Goal: Information Seeking & Learning: Learn about a topic

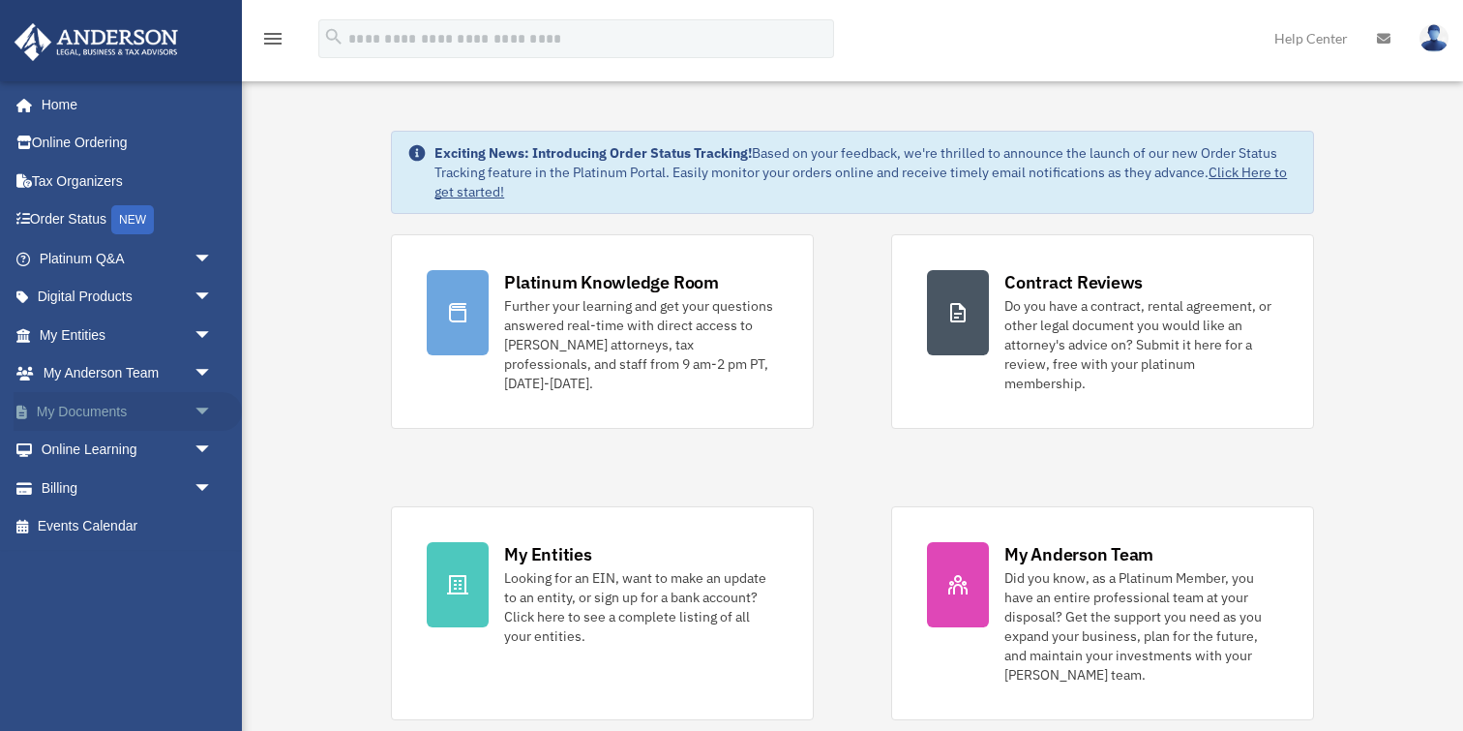
click at [106, 418] on link "My Documents arrow_drop_down" at bounding box center [128, 411] width 228 height 39
click at [199, 406] on span "arrow_drop_down" at bounding box center [213, 412] width 39 height 40
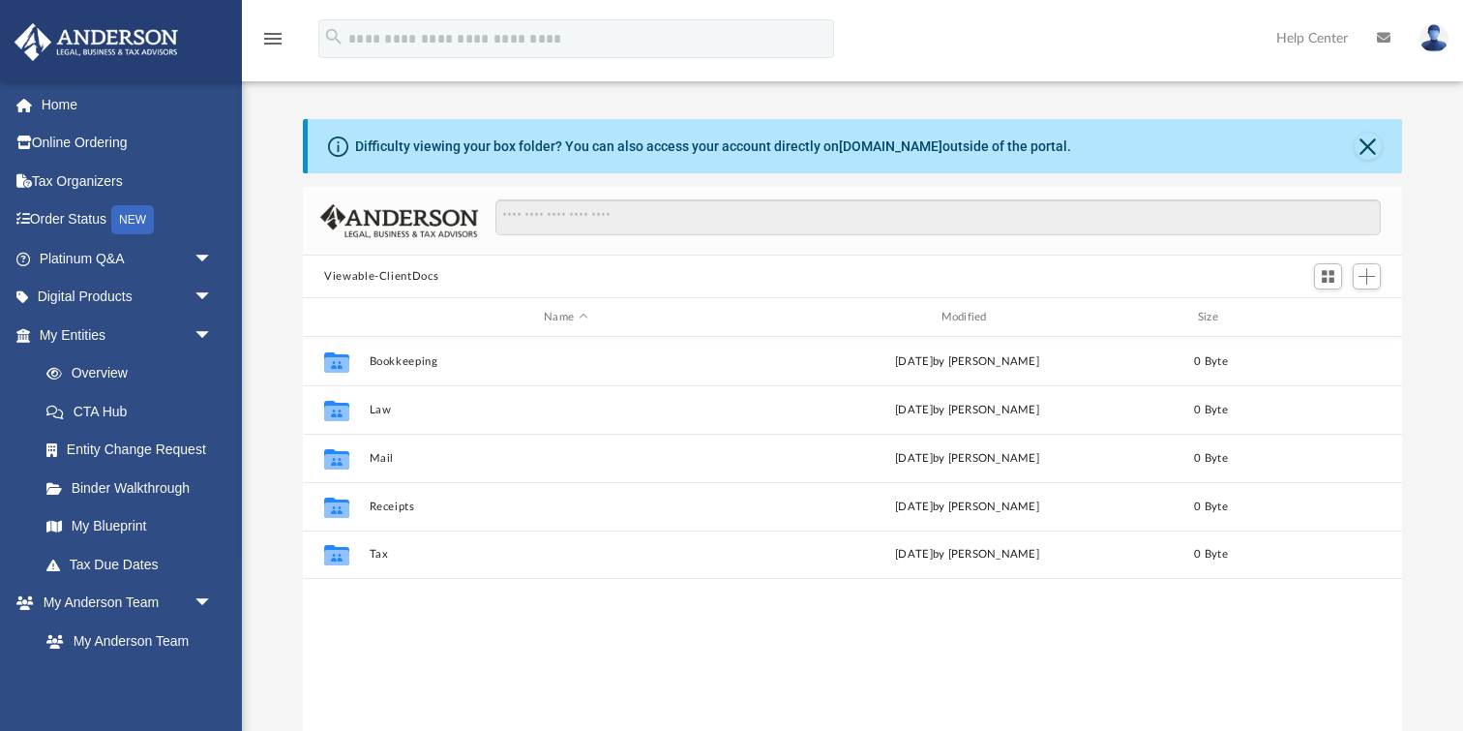
scroll to position [439, 1099]
click at [137, 481] on link "Binder Walkthrough" at bounding box center [134, 487] width 215 height 39
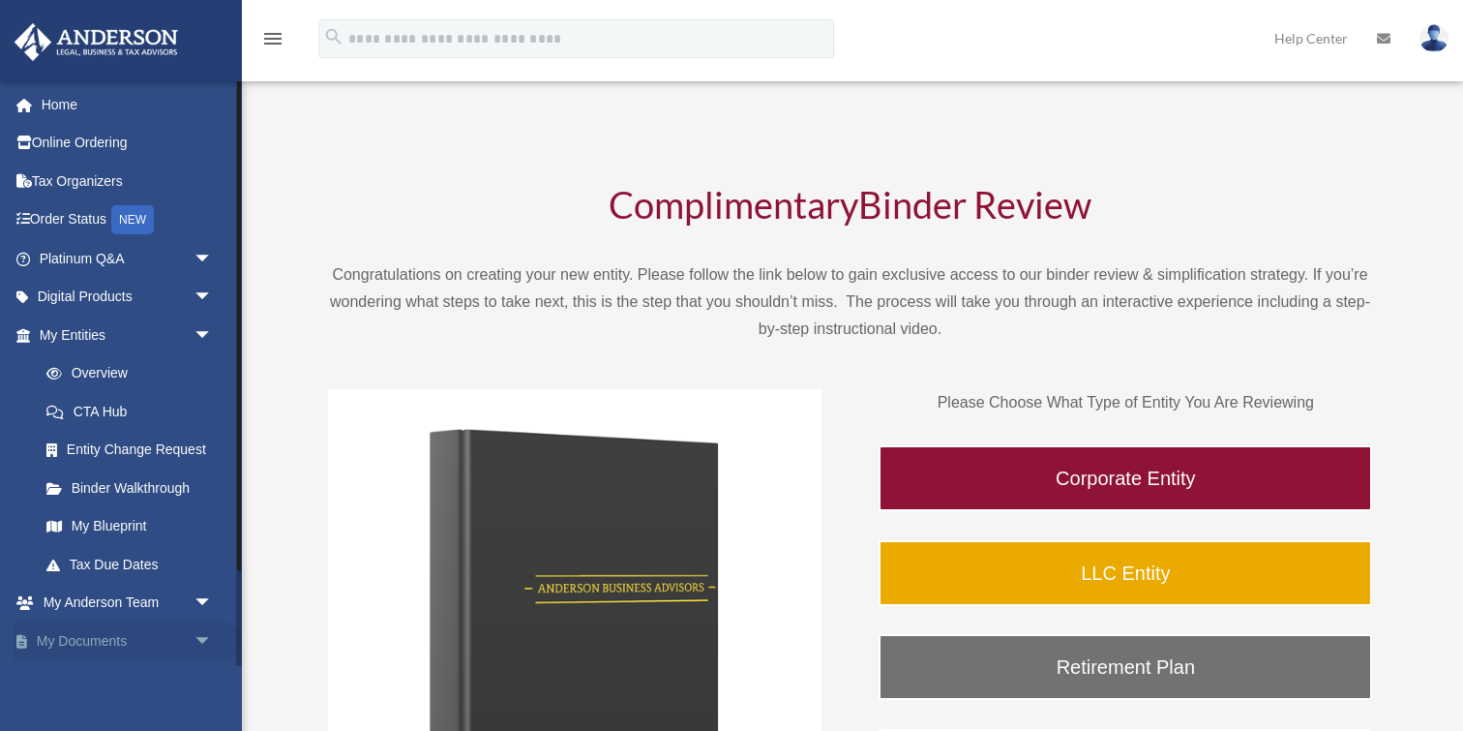
click at [112, 638] on link "My Documents arrow_drop_down" at bounding box center [128, 640] width 228 height 39
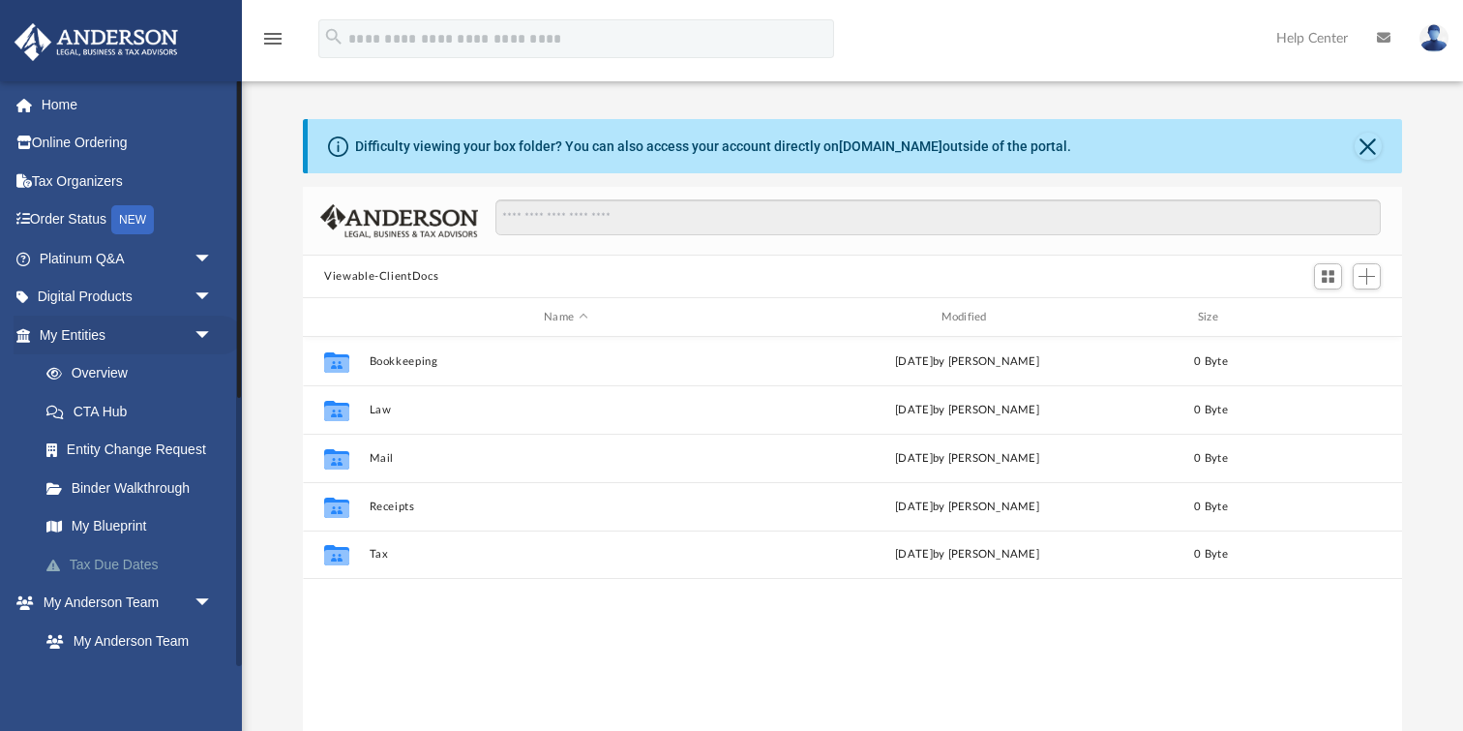
scroll to position [439, 1099]
click at [135, 528] on link "My Blueprint" at bounding box center [134, 526] width 215 height 39
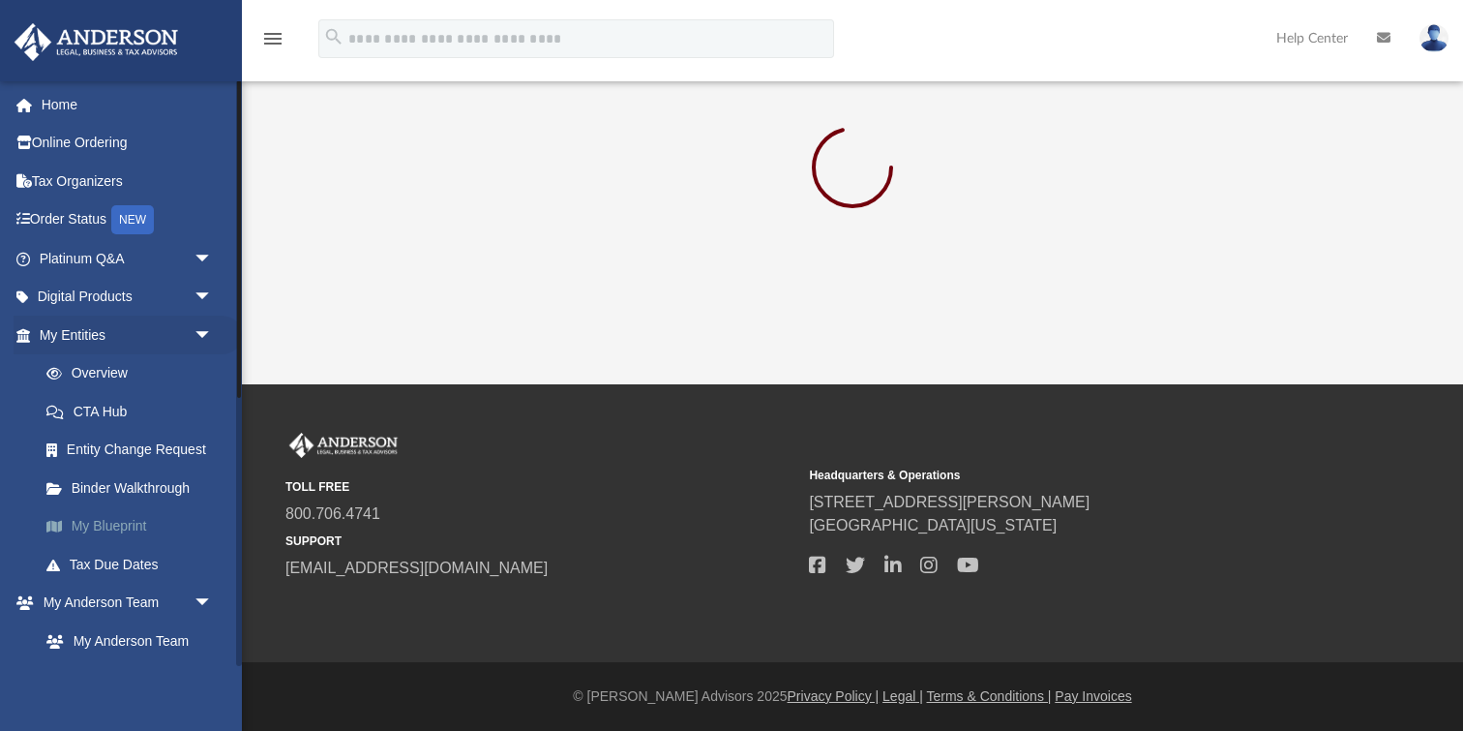
click at [135, 528] on link "My Blueprint" at bounding box center [134, 526] width 215 height 39
click at [208, 298] on span "arrow_drop_down" at bounding box center [213, 298] width 39 height 40
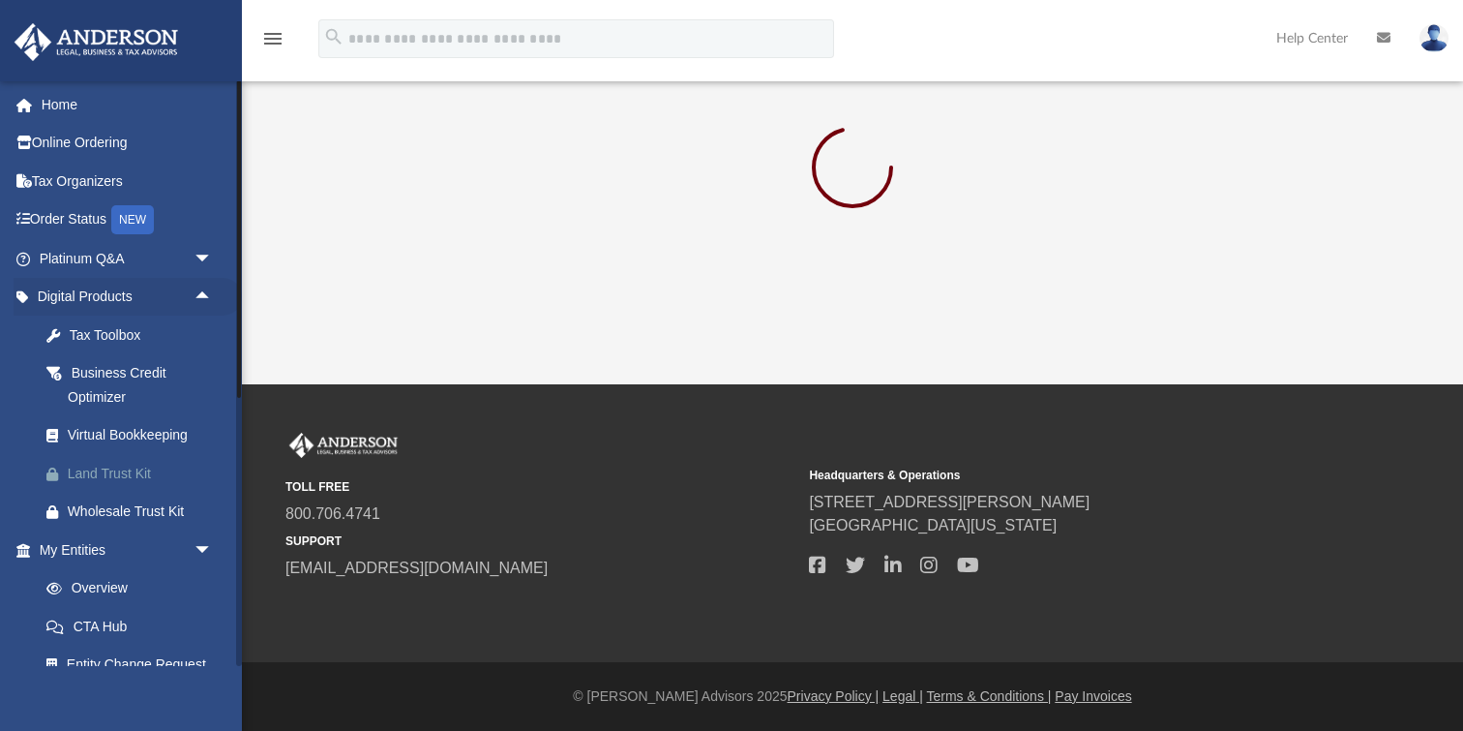
click at [134, 474] on div "Land Trust Kit" at bounding box center [143, 474] width 150 height 24
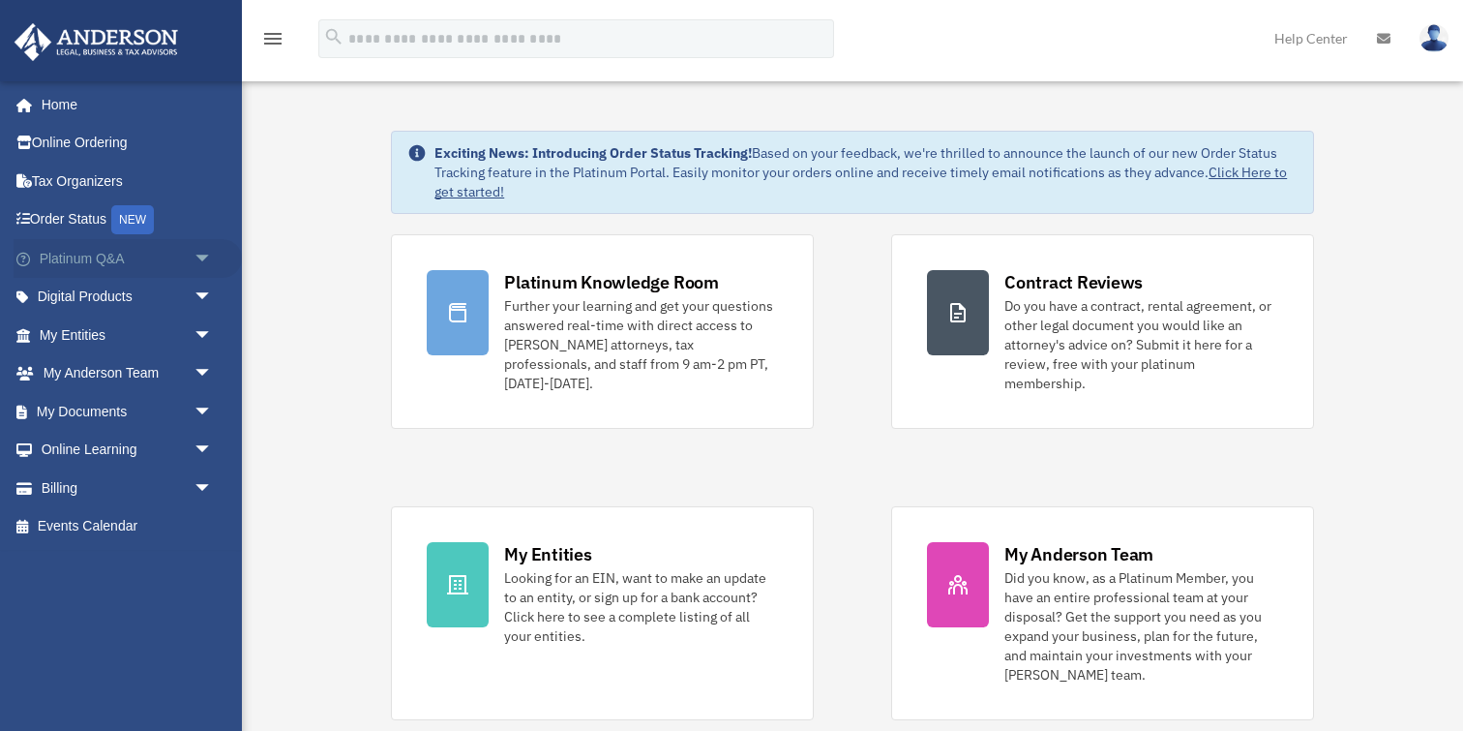
click at [202, 257] on span "arrow_drop_down" at bounding box center [213, 259] width 39 height 40
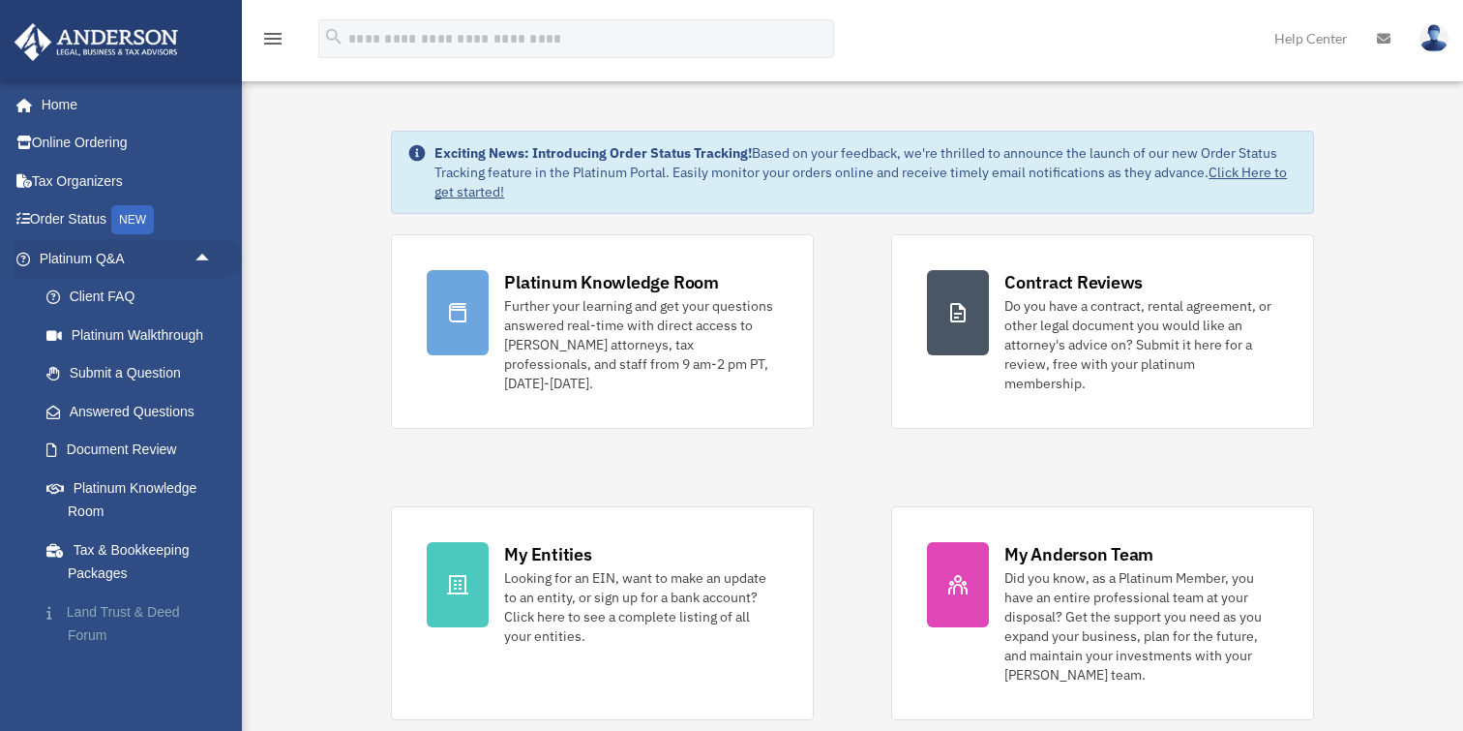
click at [101, 619] on link "Land Trust & Deed Forum" at bounding box center [134, 623] width 215 height 62
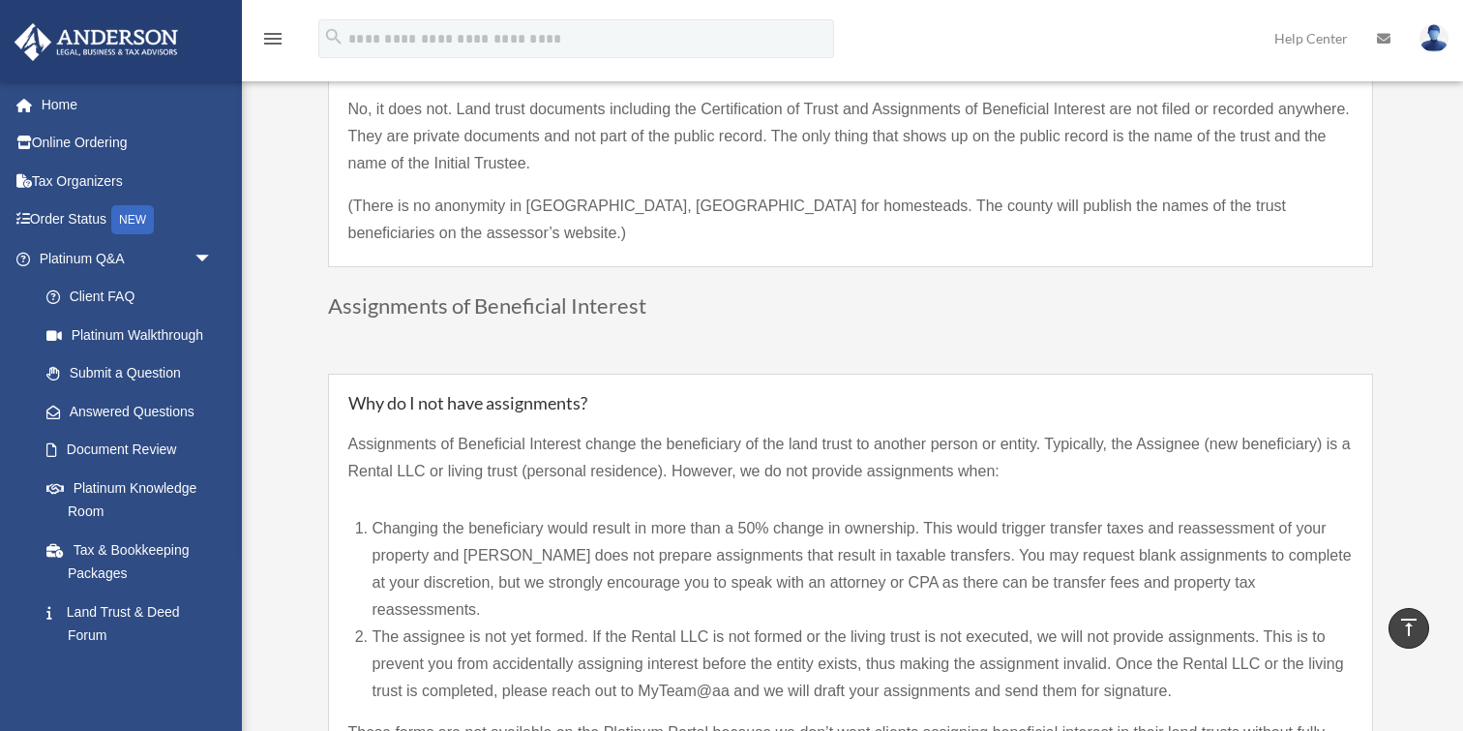
scroll to position [1311, 0]
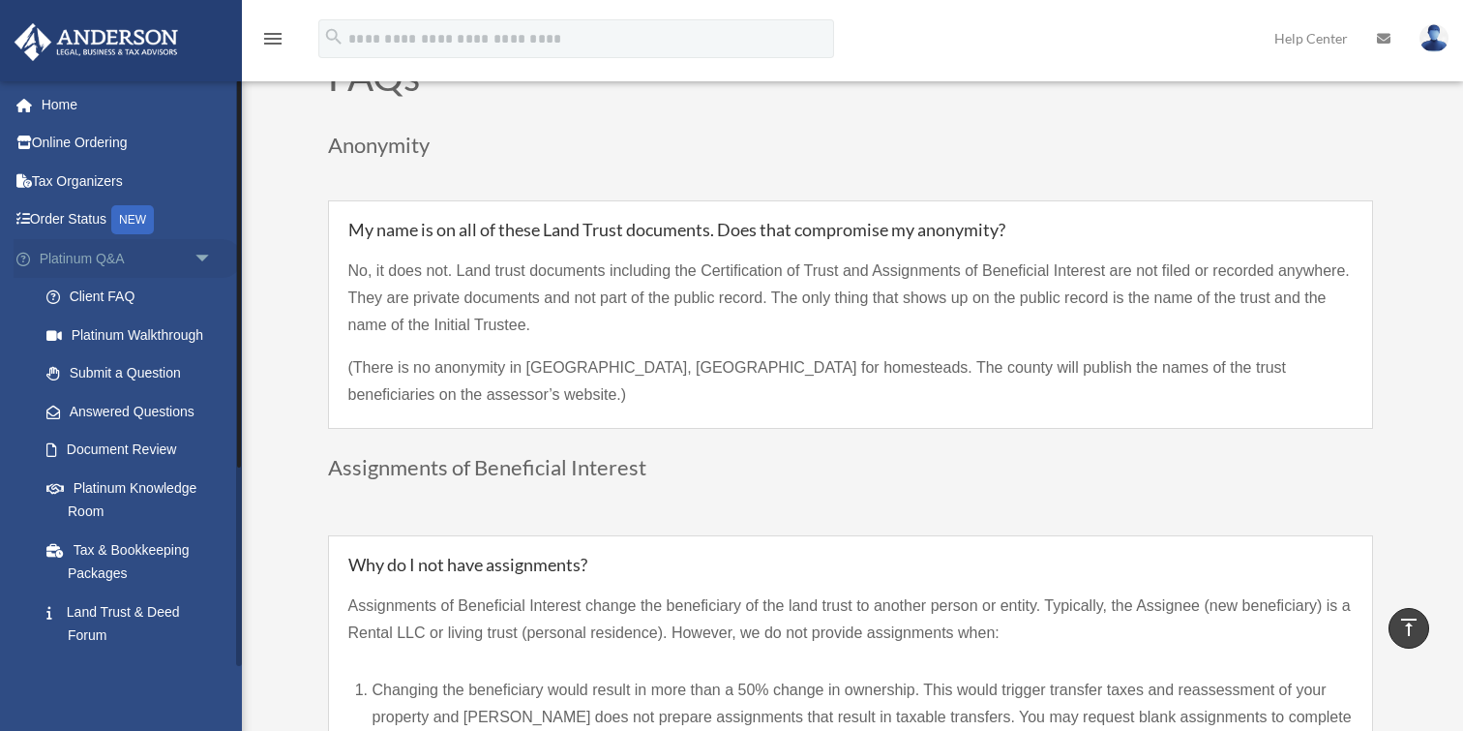
click at [206, 256] on span "arrow_drop_down" at bounding box center [213, 259] width 39 height 40
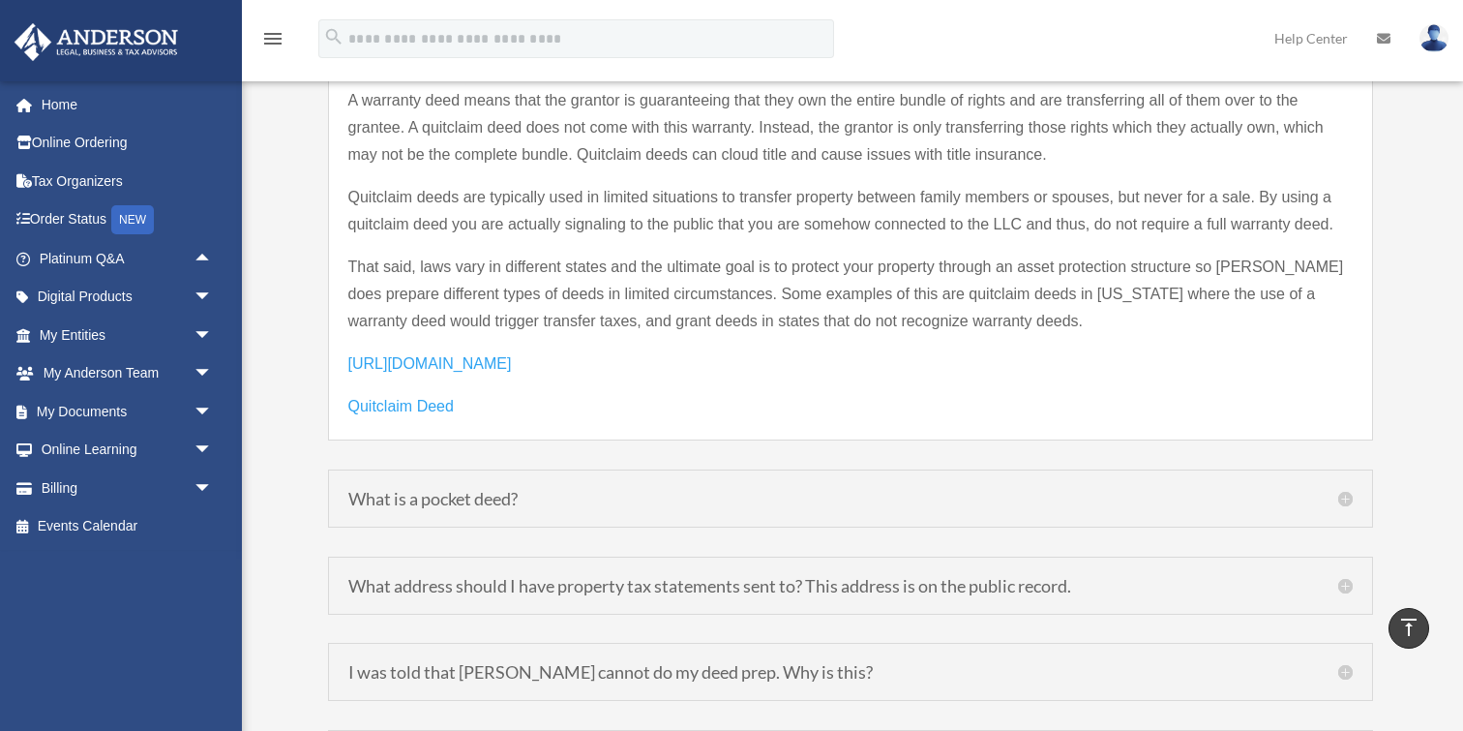
scroll to position [2813, 0]
click at [447, 352] on span "[URL][DOMAIN_NAME]" at bounding box center [430, 360] width 164 height 16
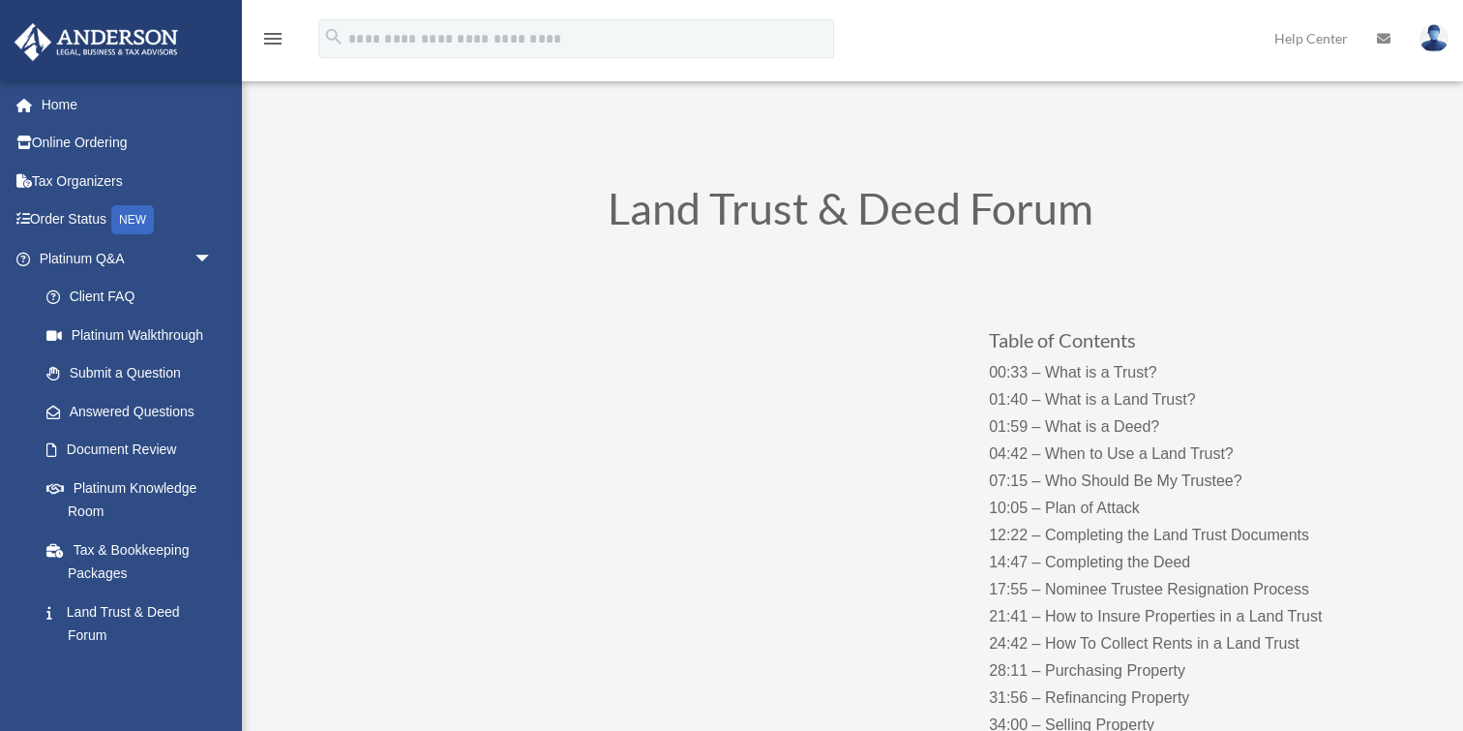
scroll to position [2808, 0]
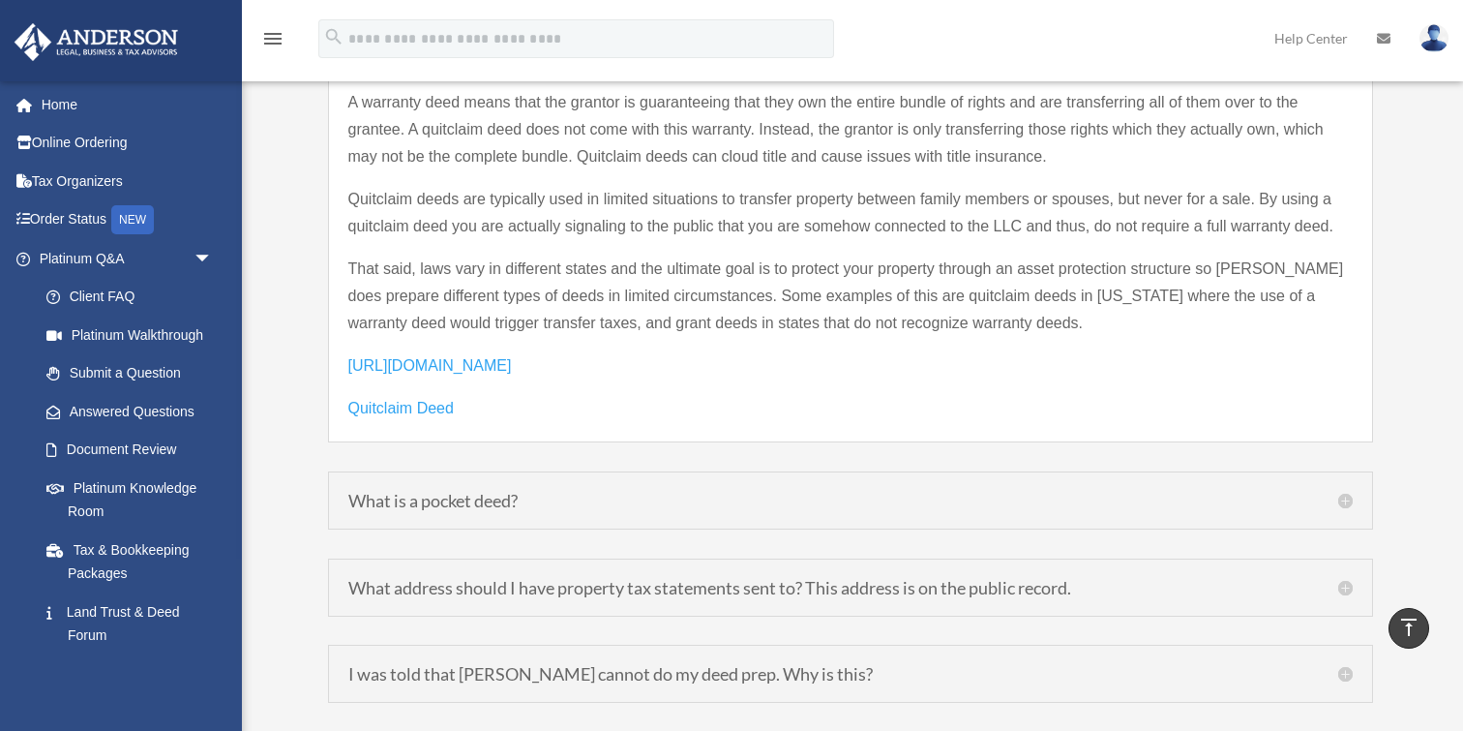
click at [397, 400] on span "Quitclaim Deed" at bounding box center [400, 408] width 105 height 16
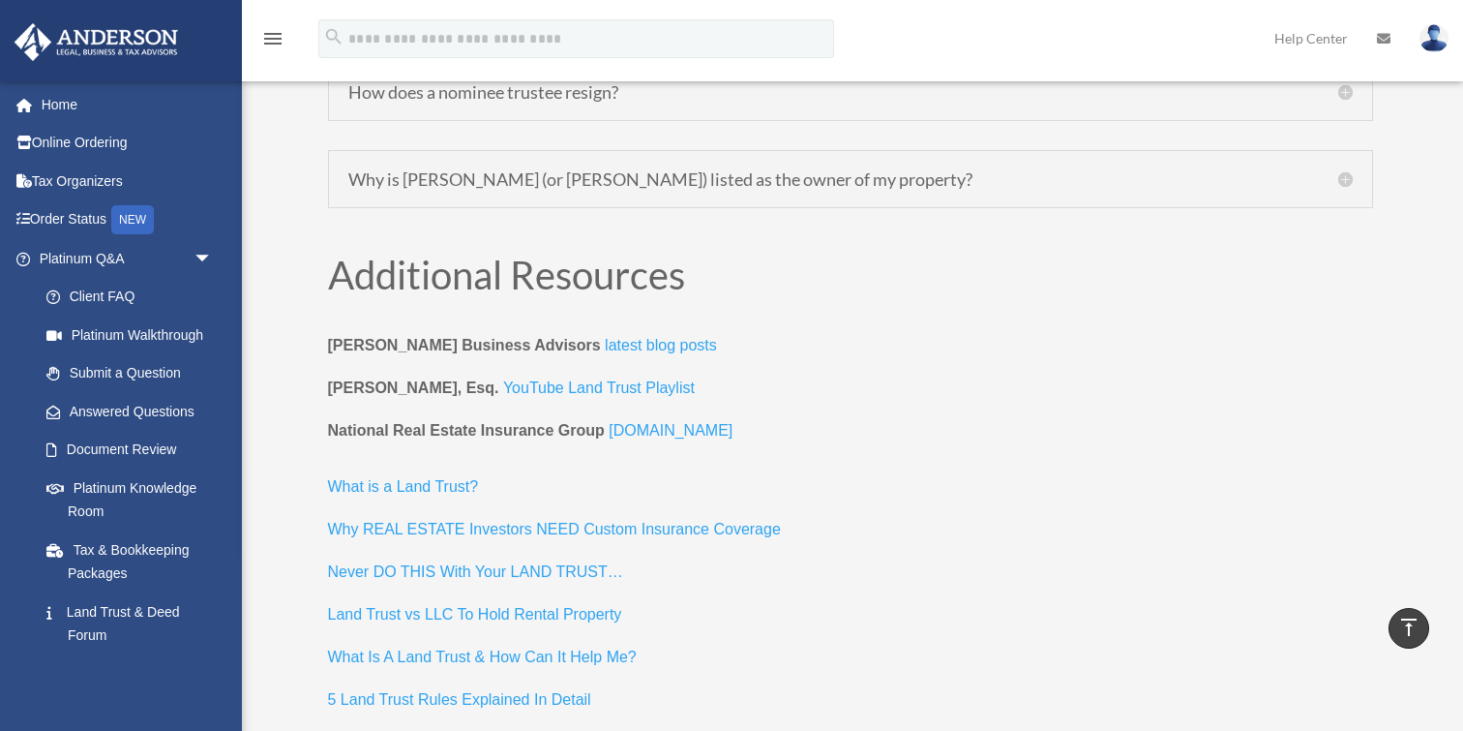
scroll to position [7614, 0]
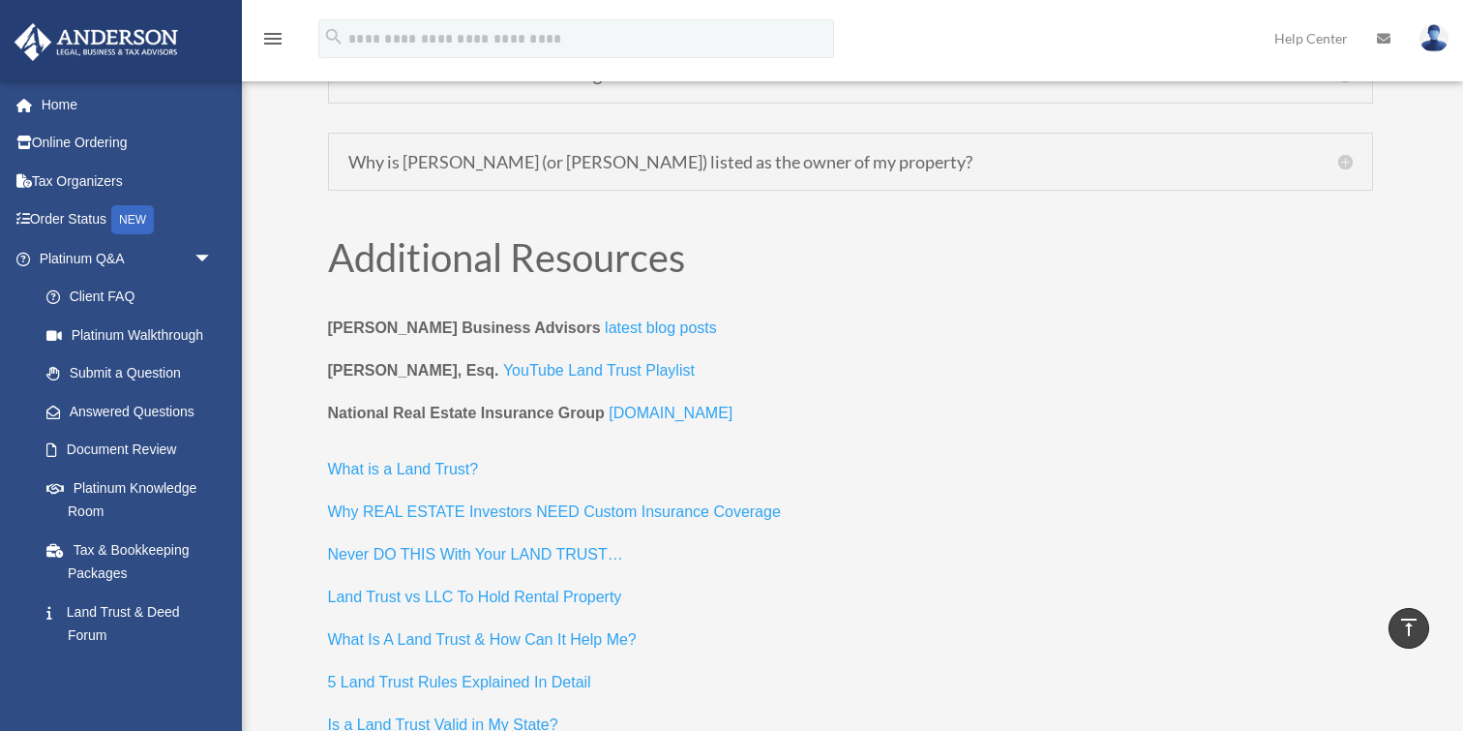
click at [549, 674] on link "5 Land Trust Rules Explained In Detail" at bounding box center [459, 687] width 263 height 26
